Goal: Navigation & Orientation: Find specific page/section

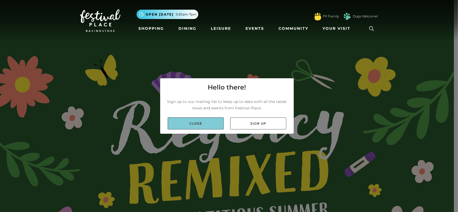
click at [209, 127] on link "Close" at bounding box center [196, 123] width 56 height 12
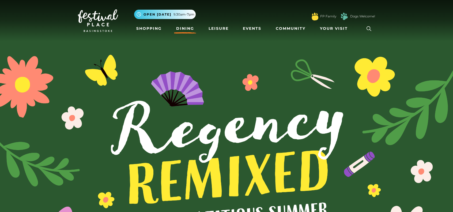
click at [189, 29] on link "Dining" at bounding box center [185, 29] width 22 height 10
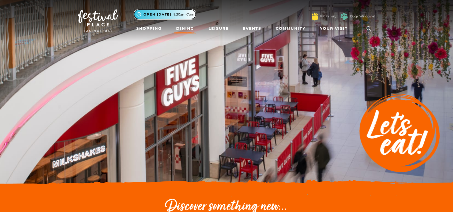
click at [177, 13] on span "9.30am-7pm" at bounding box center [184, 14] width 21 height 5
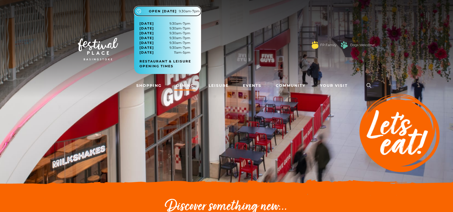
click at [195, 12] on span "9.30am-7pm" at bounding box center [189, 11] width 21 height 5
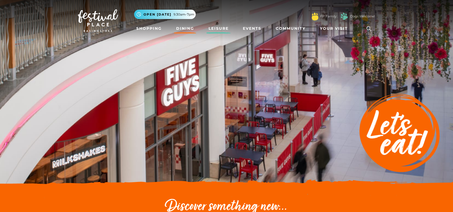
click at [223, 29] on link "Leisure" at bounding box center [219, 29] width 24 height 10
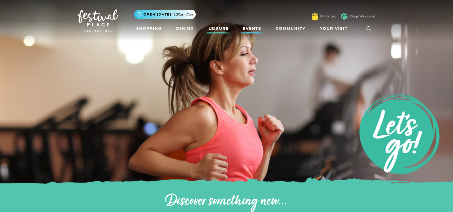
click at [250, 26] on link "Events" at bounding box center [252, 29] width 23 height 10
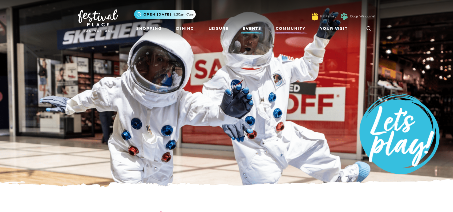
click at [295, 29] on link "Community" at bounding box center [291, 29] width 34 height 10
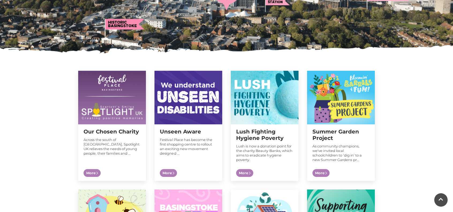
click at [227, 68] on div "Lush Fighting Hygiene Poverty Lush is now a donation point for the charity Beau…" at bounding box center [265, 125] width 76 height 119
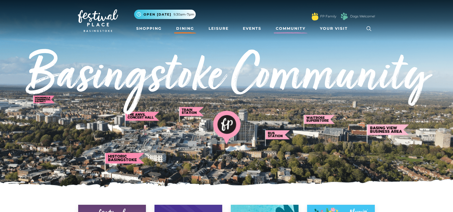
click at [187, 28] on link "Dining" at bounding box center [185, 29] width 22 height 10
click at [153, 28] on link "Shopping" at bounding box center [149, 29] width 30 height 10
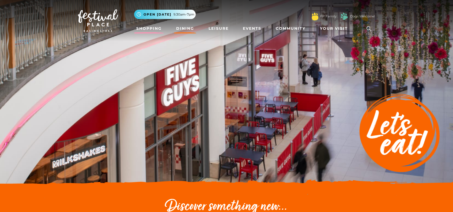
click at [156, 27] on link "Shopping" at bounding box center [149, 29] width 30 height 10
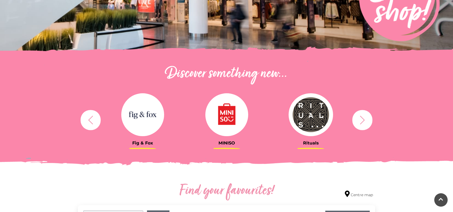
scroll to position [134, 0]
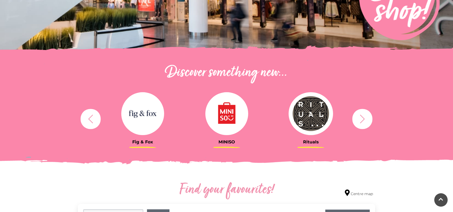
click at [370, 120] on button "button" at bounding box center [363, 119] width 20 height 20
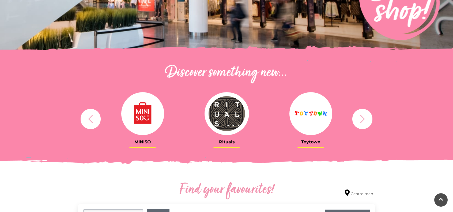
click at [370, 120] on button "button" at bounding box center [363, 119] width 20 height 20
click at [370, 119] on button "button" at bounding box center [363, 119] width 20 height 20
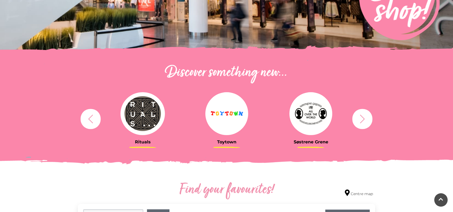
click at [370, 119] on button "button" at bounding box center [363, 119] width 20 height 20
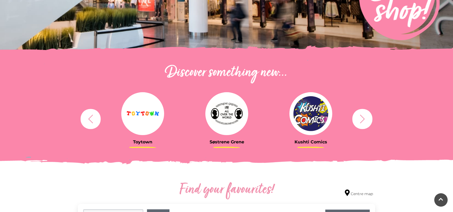
click at [370, 119] on button "button" at bounding box center [363, 119] width 20 height 20
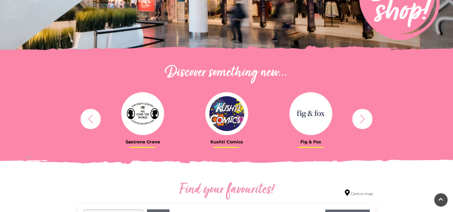
click at [371, 119] on button "button" at bounding box center [363, 119] width 20 height 20
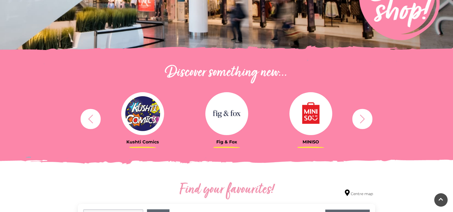
click at [371, 118] on button "button" at bounding box center [363, 119] width 20 height 20
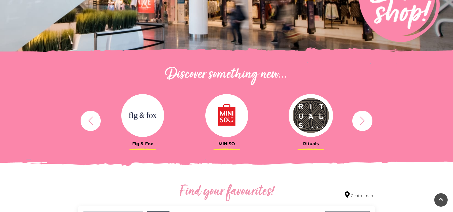
scroll to position [0, 0]
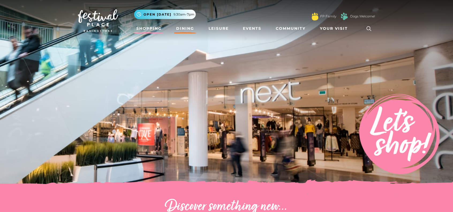
click at [187, 27] on link "Dining" at bounding box center [185, 29] width 22 height 10
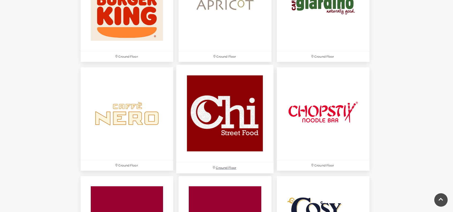
scroll to position [616, 0]
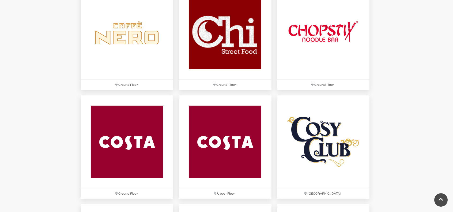
scroll to position [697, 0]
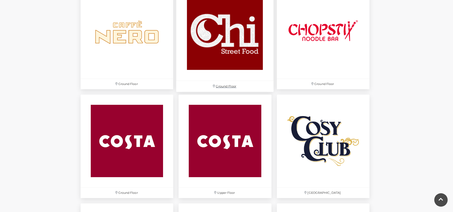
click at [245, 37] on img at bounding box center [226, 32] width 98 height 98
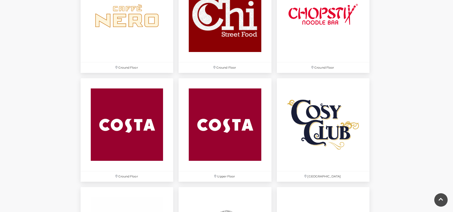
scroll to position [804, 0]
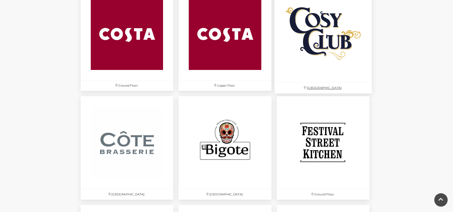
click at [331, 44] on img at bounding box center [324, 34] width 98 height 98
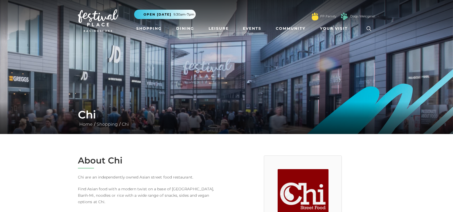
drag, startPoint x: 378, startPoint y: 148, endPoint x: 378, endPoint y: 144, distance: 3.5
click at [335, 30] on span "Your Visit" at bounding box center [334, 29] width 28 height 6
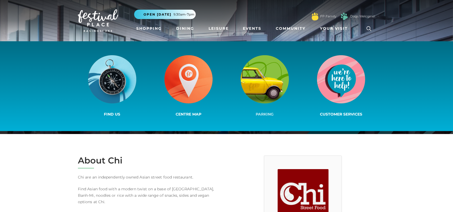
click at [267, 83] on img at bounding box center [265, 79] width 48 height 48
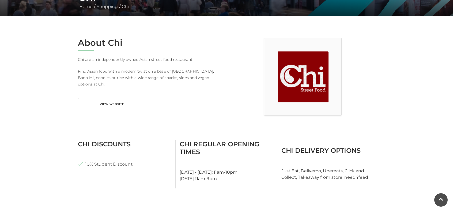
scroll to position [134, 0]
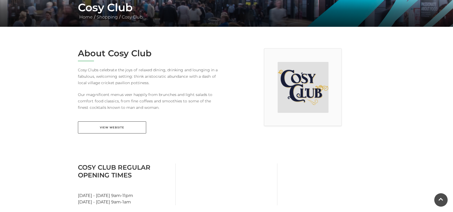
click at [246, 93] on div at bounding box center [303, 94] width 153 height 92
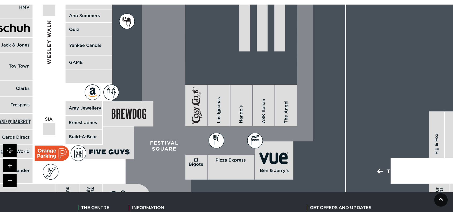
scroll to position [322, 0]
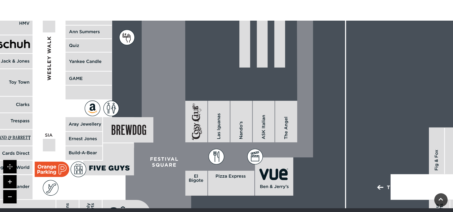
click at [8, 196] on link at bounding box center [9, 196] width 13 height 13
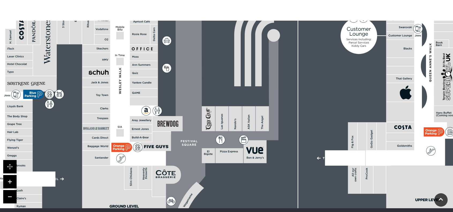
click at [8, 196] on link at bounding box center [9, 196] width 13 height 13
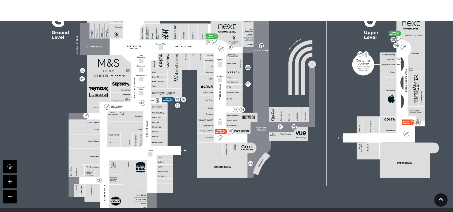
drag, startPoint x: 222, startPoint y: 153, endPoint x: 275, endPoint y: 151, distance: 52.9
click at [275, 151] on rect at bounding box center [245, 89] width 427 height 301
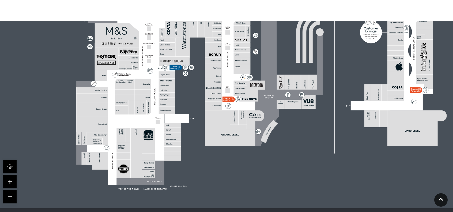
drag, startPoint x: 246, startPoint y: 175, endPoint x: 254, endPoint y: 143, distance: 33.1
click at [254, 143] on polygon at bounding box center [230, 128] width 50 height 36
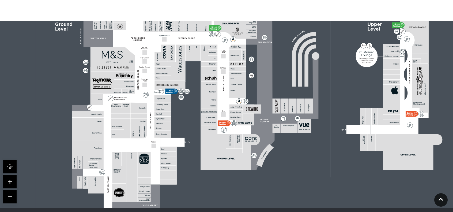
drag, startPoint x: 264, startPoint y: 140, endPoint x: 260, endPoint y: 164, distance: 24.5
click at [260, 164] on icon at bounding box center [265, 155] width 17 height 23
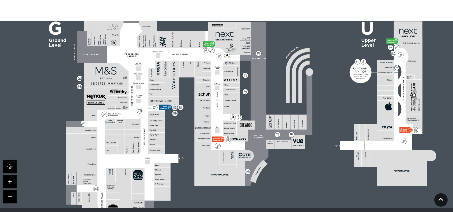
drag, startPoint x: 291, startPoint y: 137, endPoint x: 285, endPoint y: 153, distance: 17.0
click at [285, 153] on rect at bounding box center [242, 97] width 427 height 301
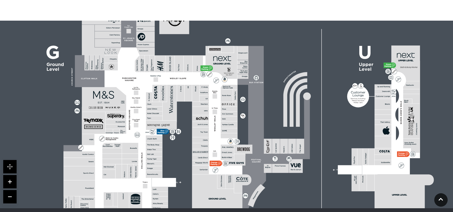
drag, startPoint x: 314, startPoint y: 115, endPoint x: 312, endPoint y: 139, distance: 24.2
click at [312, 139] on rect at bounding box center [240, 121] width 427 height 301
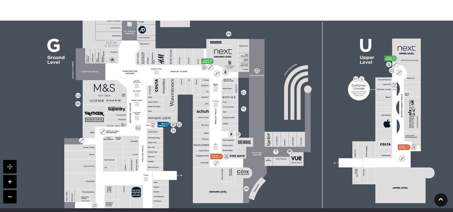
drag, startPoint x: 314, startPoint y: 128, endPoint x: 314, endPoint y: 124, distance: 4.3
click at [314, 124] on rect at bounding box center [241, 114] width 427 height 301
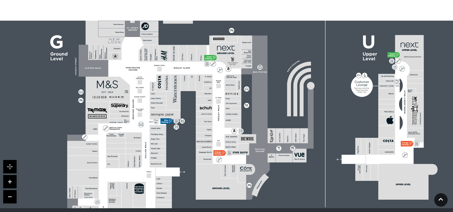
drag, startPoint x: 314, startPoint y: 122, endPoint x: 317, endPoint y: 118, distance: 4.6
click at [317, 118] on rect at bounding box center [244, 110] width 427 height 301
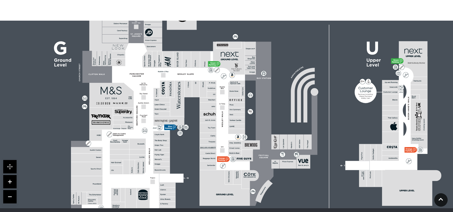
drag, startPoint x: 319, startPoint y: 112, endPoint x: 323, endPoint y: 118, distance: 7.2
click at [323, 118] on rect at bounding box center [247, 116] width 427 height 301
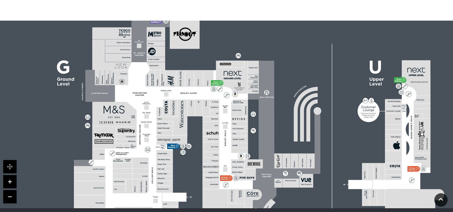
drag, startPoint x: 319, startPoint y: 106, endPoint x: 322, endPoint y: 125, distance: 19.3
click at [322, 125] on rect at bounding box center [250, 136] width 427 height 301
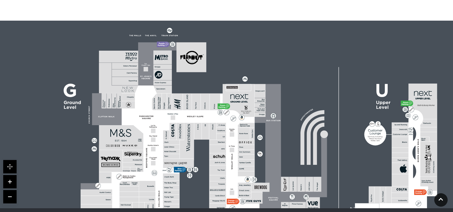
drag, startPoint x: 314, startPoint y: 98, endPoint x: 317, endPoint y: 111, distance: 13.3
click at [317, 111] on rect at bounding box center [257, 159] width 427 height 301
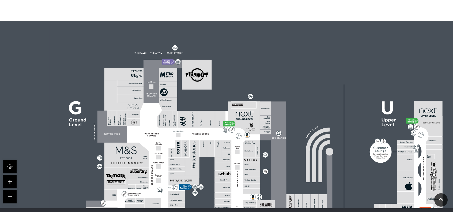
drag, startPoint x: 313, startPoint y: 96, endPoint x: 317, endPoint y: 109, distance: 13.7
click at [317, 109] on rect at bounding box center [262, 176] width 427 height 301
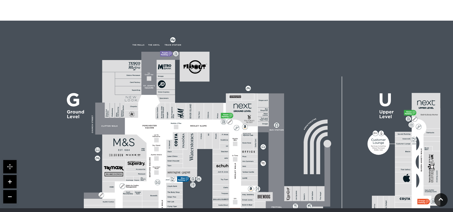
drag, startPoint x: 244, startPoint y: 87, endPoint x: 242, endPoint y: 82, distance: 5.4
click at [242, 82] on rect at bounding box center [260, 168] width 427 height 301
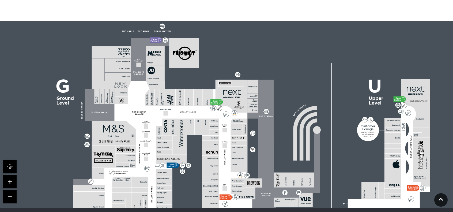
drag, startPoint x: 296, startPoint y: 90, endPoint x: 286, endPoint y: 77, distance: 16.6
click at [286, 77] on rect at bounding box center [250, 155] width 427 height 301
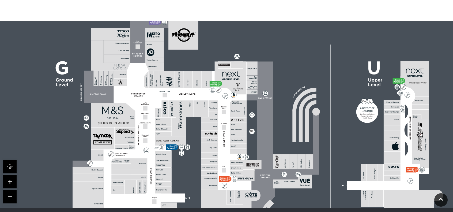
drag, startPoint x: 318, startPoint y: 139, endPoint x: 319, endPoint y: 131, distance: 8.6
click at [319, 131] on icon at bounding box center [283, 144] width 74 height 164
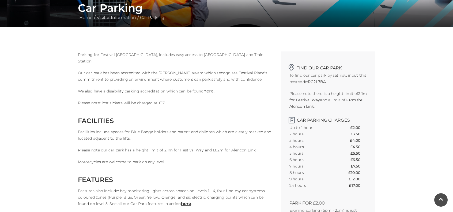
scroll to position [107, 0]
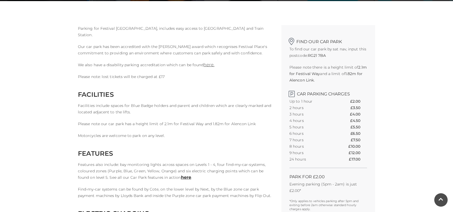
scroll to position [134, 0]
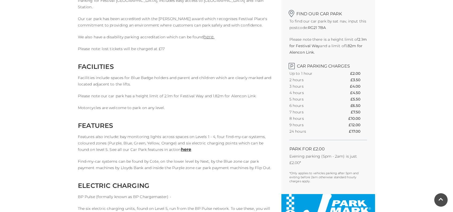
click at [205, 110] on p "Motorcycles are welcome to park on any level." at bounding box center [176, 108] width 196 height 6
